Goal: Task Accomplishment & Management: Use online tool/utility

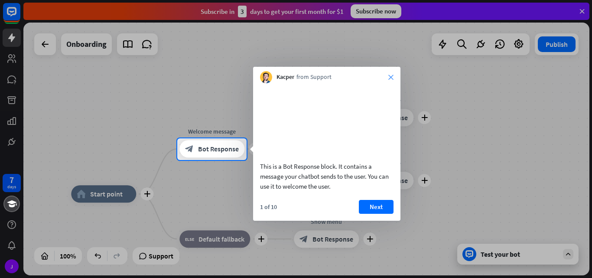
click at [392, 74] on icon "close" at bounding box center [390, 76] width 5 height 5
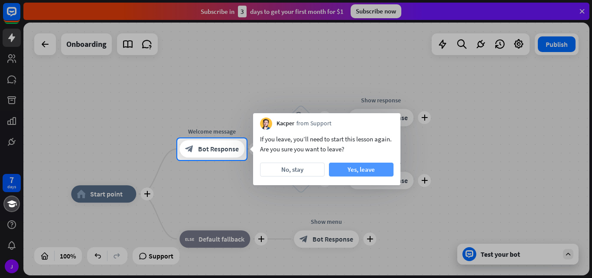
click at [348, 171] on button "Yes, leave" at bounding box center [361, 169] width 65 height 14
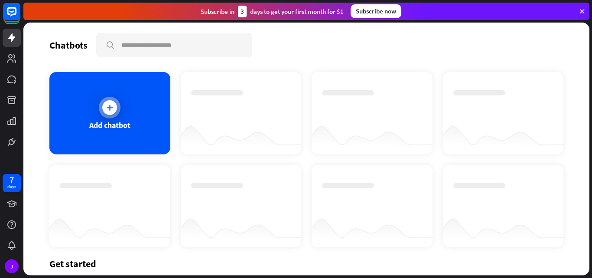
click at [125, 110] on div "Add chatbot" at bounding box center [109, 113] width 121 height 82
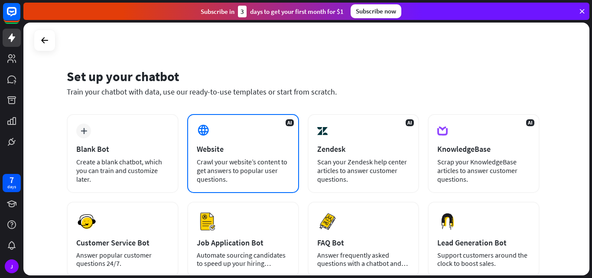
click at [250, 134] on div "AI Website Crawl your website’s content to get answers to popular user question…" at bounding box center [243, 153] width 112 height 79
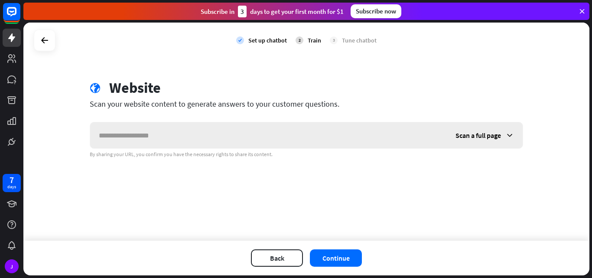
click at [510, 138] on icon at bounding box center [509, 135] width 9 height 9
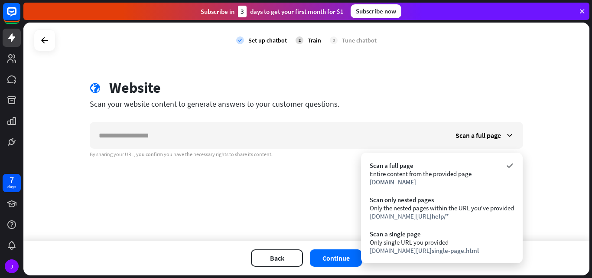
click at [259, 201] on div "check Set up chatbot 2 Train 3 Tune chatbot globe Website Scan your website con…" at bounding box center [306, 132] width 566 height 218
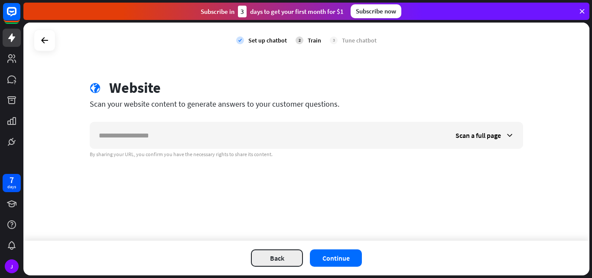
click at [269, 253] on button "Back" at bounding box center [277, 257] width 52 height 17
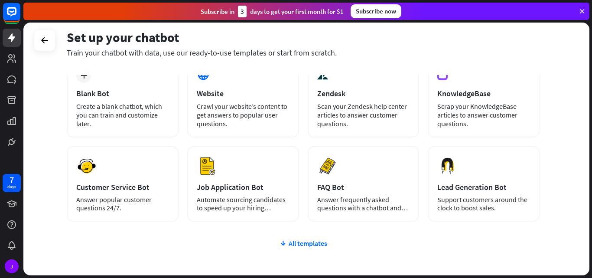
scroll to position [54, 0]
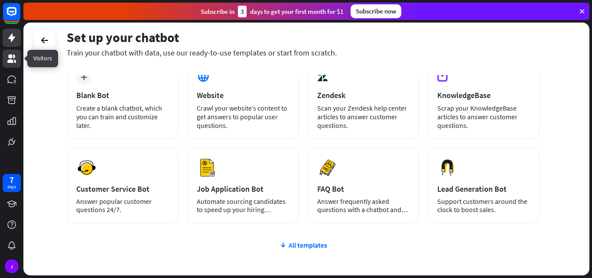
click at [10, 53] on icon at bounding box center [11, 58] width 10 height 10
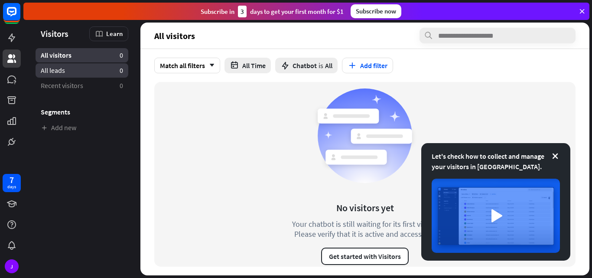
click at [74, 73] on link "All leads 0" at bounding box center [82, 70] width 93 height 14
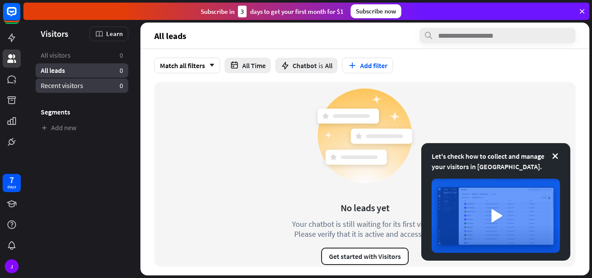
click at [73, 84] on span "Recent visitors" at bounding box center [62, 85] width 42 height 9
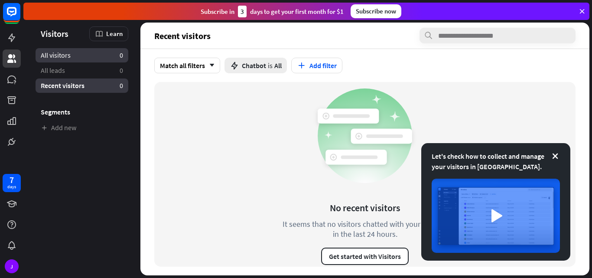
click at [81, 58] on link "All visitors 0" at bounding box center [82, 55] width 93 height 14
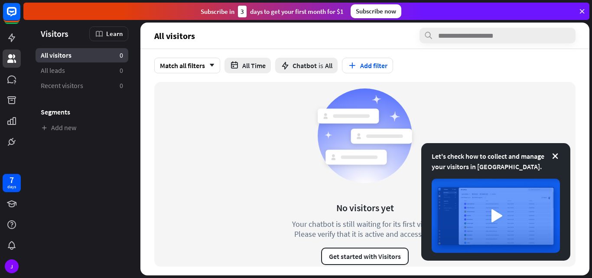
click at [50, 167] on aside "Let's check how to collect and manage your visitors in [GEOGRAPHIC_DATA]. Visit…" at bounding box center [81, 149] width 117 height 252
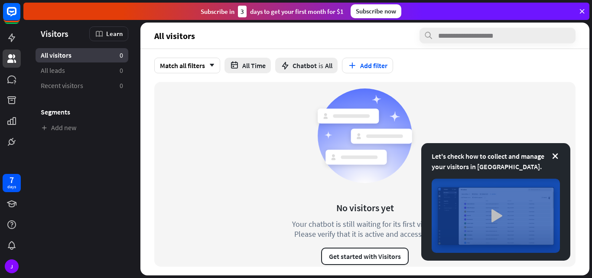
click at [497, 212] on img at bounding box center [495, 215] width 128 height 74
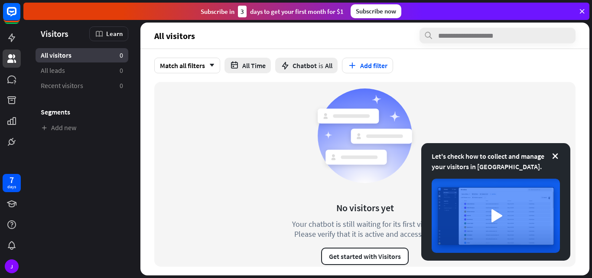
click at [492, 112] on div "close" at bounding box center [296, 139] width 592 height 278
click at [368, 64] on button "Add filter" at bounding box center [367, 66] width 51 height 16
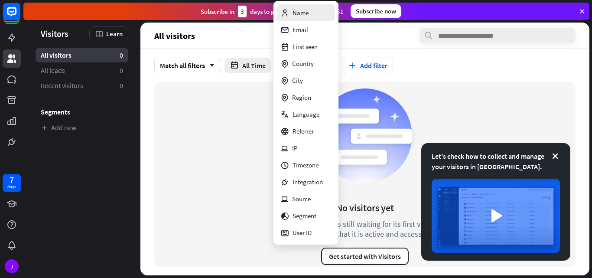
click at [307, 13] on div "Name" at bounding box center [294, 12] width 28 height 17
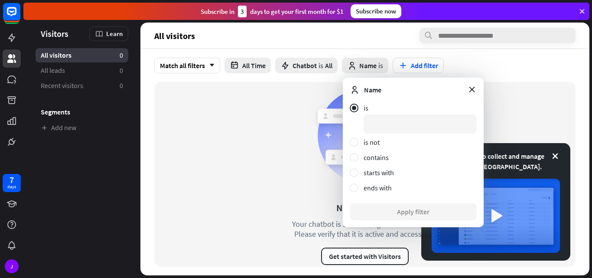
click at [307, 109] on div "No visitors yet Your chatbot is still waiting for its first visitor. Please ver…" at bounding box center [365, 174] width 178 height 181
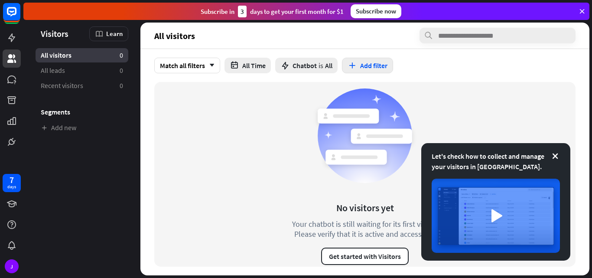
click at [380, 65] on button "Add filter" at bounding box center [367, 66] width 51 height 16
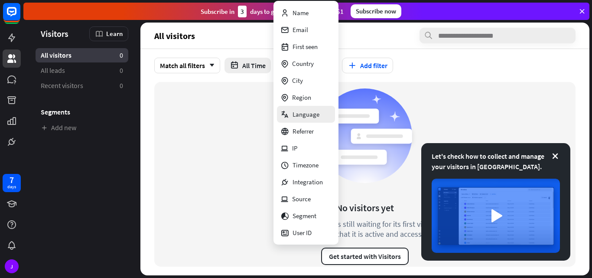
click at [310, 111] on div "Language" at bounding box center [299, 114] width 39 height 17
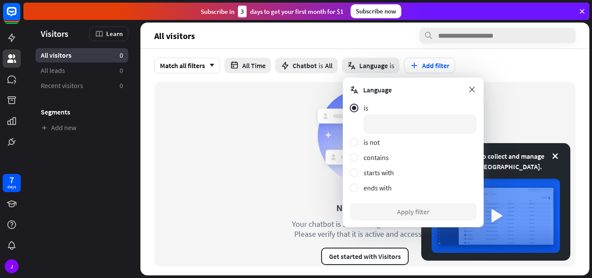
click at [470, 90] on icon at bounding box center [472, 89] width 10 height 10
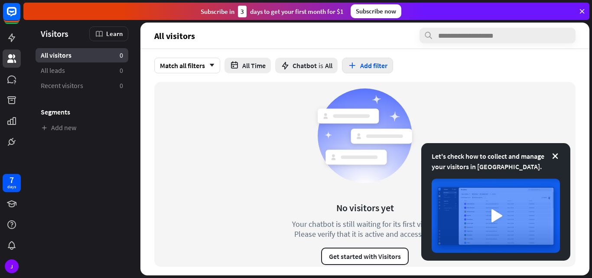
click at [368, 70] on button "Add filter" at bounding box center [367, 66] width 51 height 16
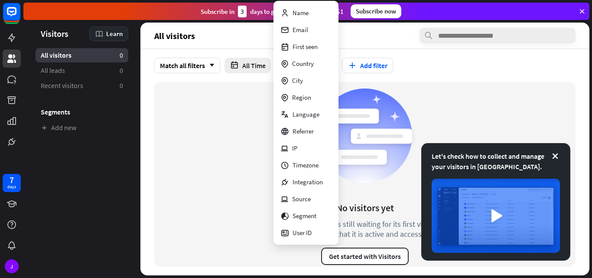
click at [115, 36] on span "Learn" at bounding box center [114, 33] width 16 height 8
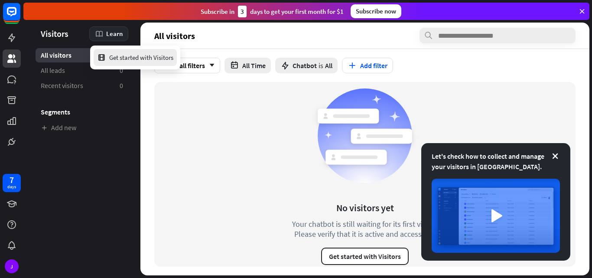
click at [117, 52] on div "Get started with Visitors" at bounding box center [135, 57] width 76 height 17
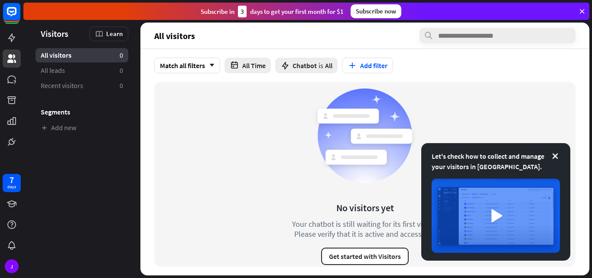
click at [491, 56] on div "close" at bounding box center [296, 139] width 592 height 278
click at [366, 9] on div "Subscribe now" at bounding box center [375, 11] width 51 height 14
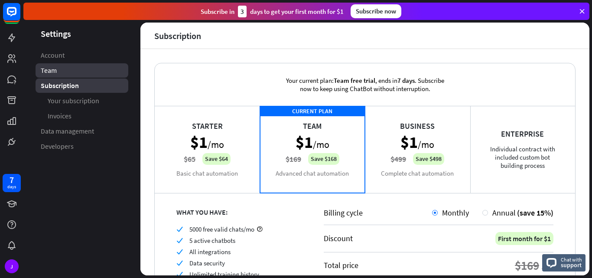
click at [78, 64] on link "Team" at bounding box center [82, 70] width 93 height 14
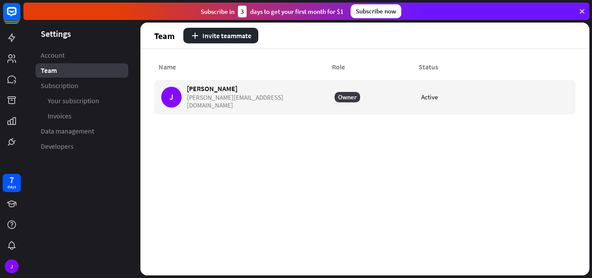
click at [77, 58] on link "Account" at bounding box center [82, 55] width 93 height 14
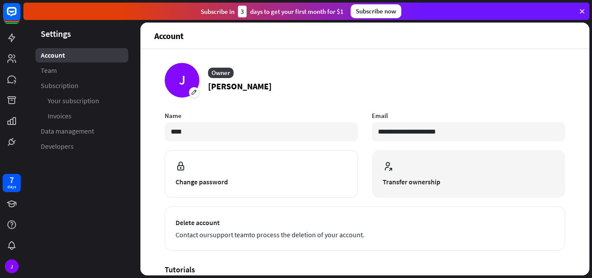
click at [475, 183] on span "Transfer ownership" at bounding box center [468, 181] width 172 height 10
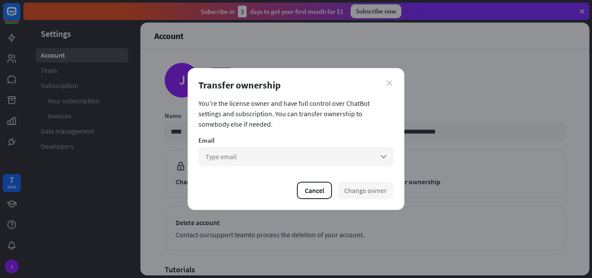
click at [390, 80] on icon "close" at bounding box center [389, 83] width 6 height 6
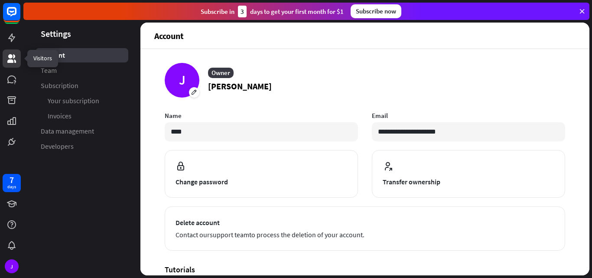
click at [7, 58] on icon at bounding box center [11, 58] width 10 height 10
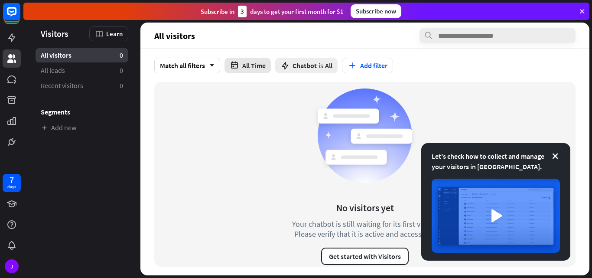
click at [244, 65] on button "All Time" at bounding box center [247, 66] width 46 height 16
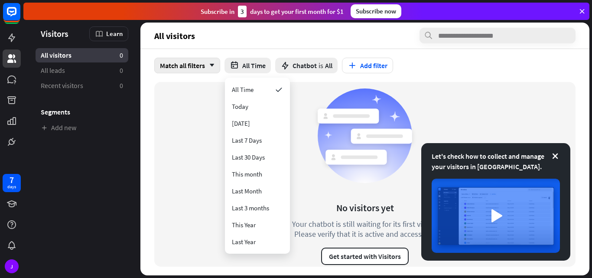
click at [212, 64] on icon "arrow_down" at bounding box center [210, 65] width 10 height 5
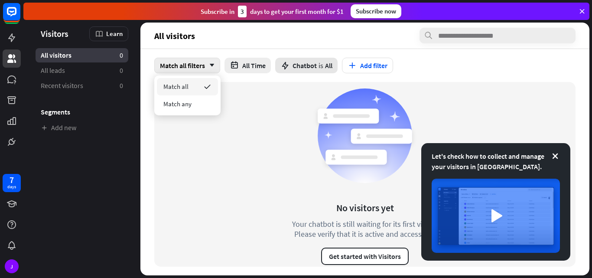
click at [293, 66] on div "Chatbot is All" at bounding box center [306, 66] width 62 height 16
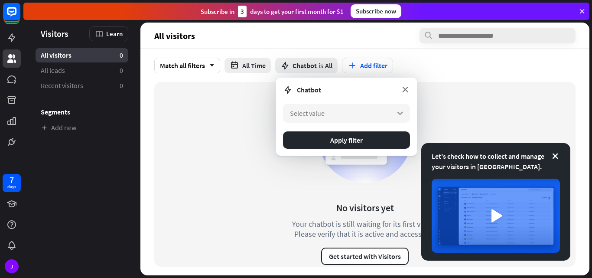
click at [400, 86] on icon at bounding box center [405, 89] width 10 height 10
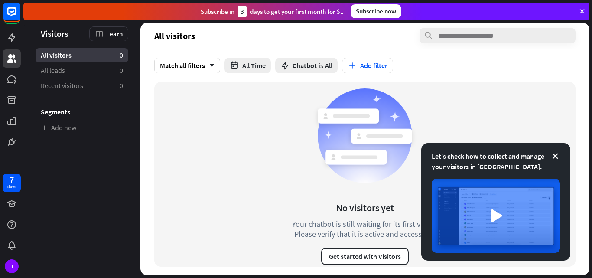
click at [78, 54] on div "All visitors 0" at bounding box center [82, 55] width 93 height 14
click at [16, 57] on icon at bounding box center [11, 58] width 10 height 10
click at [353, 259] on button "Get started with Visitors" at bounding box center [364, 255] width 87 height 17
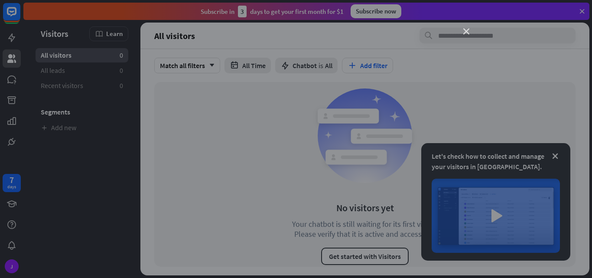
click at [464, 29] on icon "close" at bounding box center [466, 32] width 6 height 6
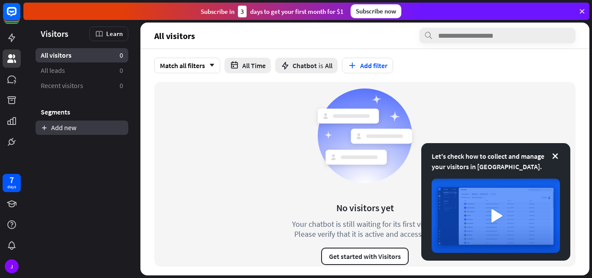
click at [62, 126] on link "Add new" at bounding box center [82, 127] width 93 height 14
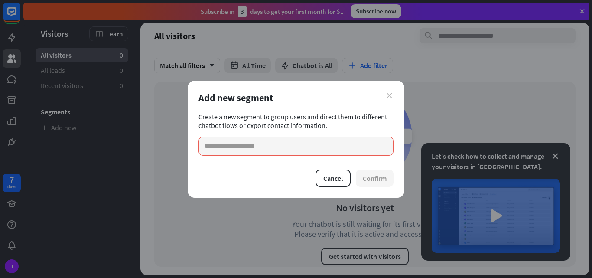
click at [390, 94] on icon "close" at bounding box center [389, 96] width 6 height 6
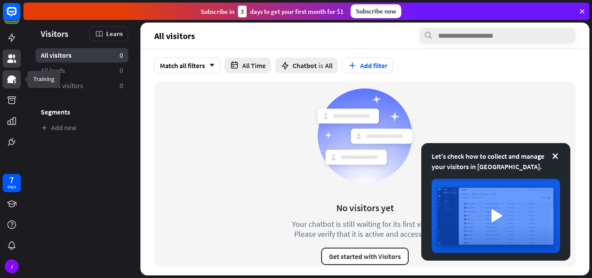
click at [11, 75] on icon at bounding box center [11, 79] width 10 height 10
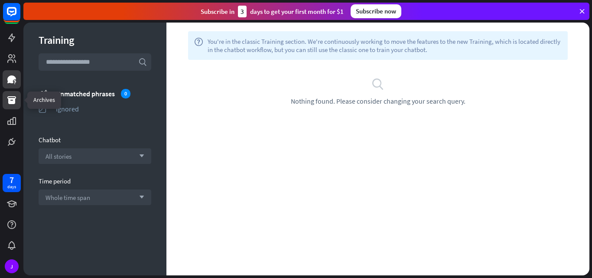
click at [10, 96] on icon at bounding box center [11, 100] width 9 height 8
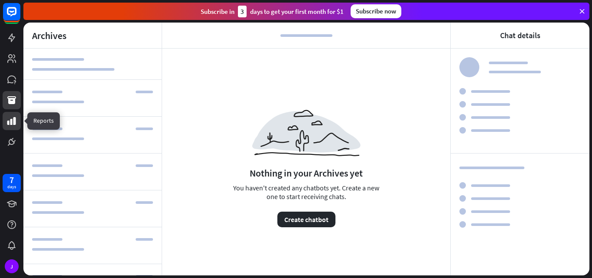
click at [13, 118] on icon at bounding box center [11, 121] width 10 height 10
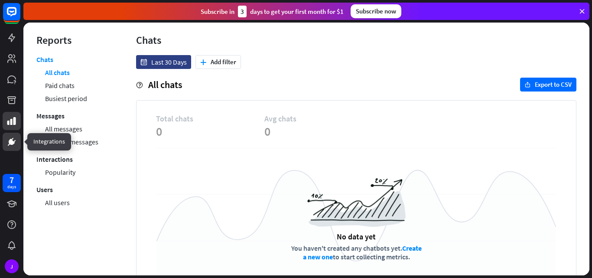
click at [13, 137] on icon at bounding box center [11, 141] width 10 height 10
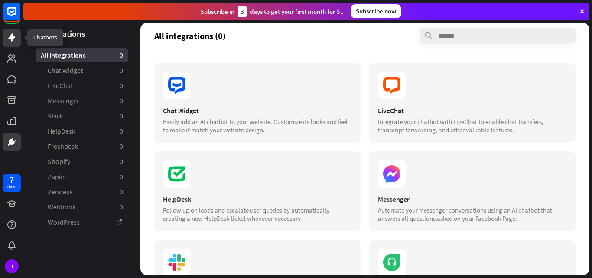
click at [12, 33] on icon at bounding box center [11, 37] width 7 height 9
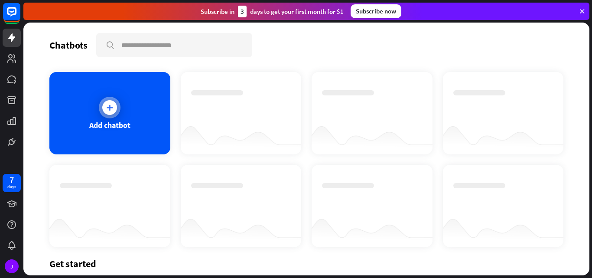
click at [110, 107] on icon at bounding box center [109, 107] width 9 height 9
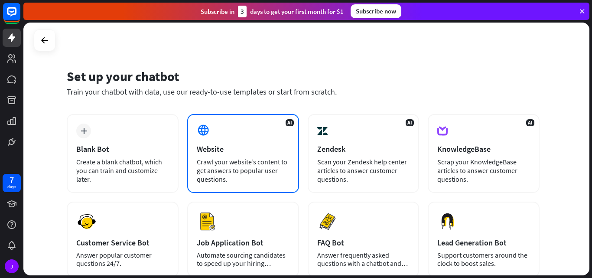
click at [258, 159] on div "Crawl your website’s content to get answers to popular user questions." at bounding box center [243, 170] width 93 height 26
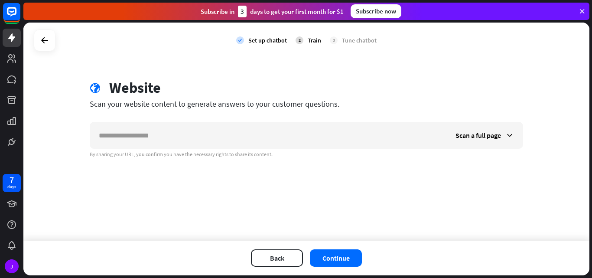
click at [259, 40] on div "Set up chatbot" at bounding box center [267, 40] width 39 height 8
click at [268, 259] on button "Back" at bounding box center [277, 257] width 52 height 17
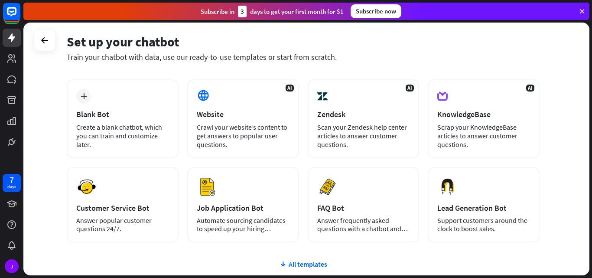
scroll to position [36, 0]
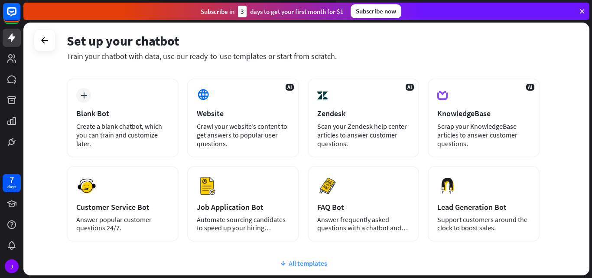
click at [293, 263] on div "All templates" at bounding box center [303, 263] width 472 height 9
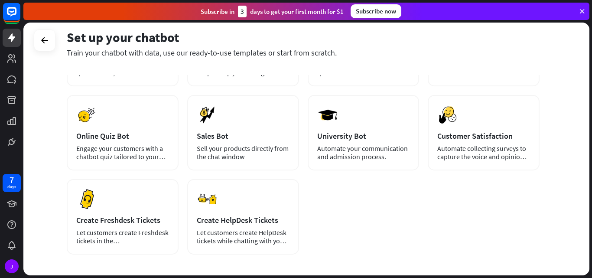
scroll to position [191, 0]
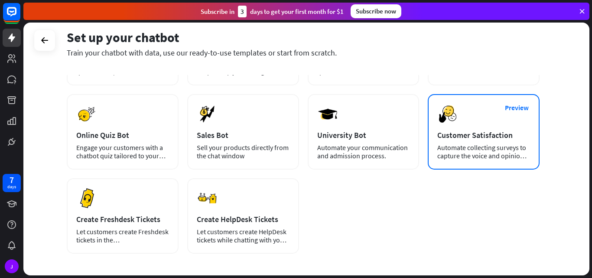
click at [501, 150] on div "Automate collecting surveys to capture the voice and opinions of your customers." at bounding box center [483, 151] width 93 height 16
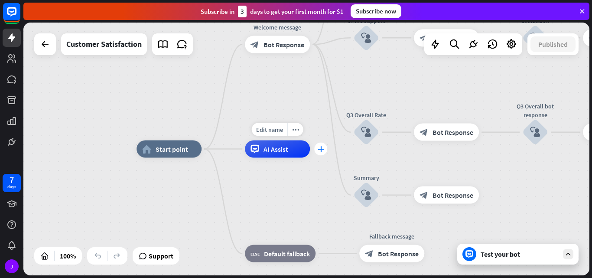
click at [322, 149] on icon "plus" at bounding box center [320, 149] width 6 height 6
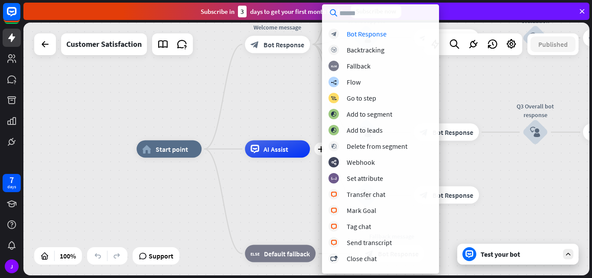
click at [505, 75] on div "home_2 Start point Welcome message block_bot_response Bot Response Q1 Was the p…" at bounding box center [306, 149] width 566 height 252
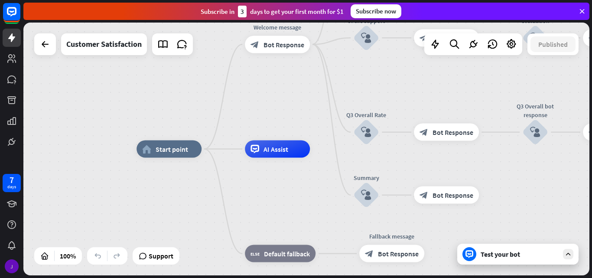
click at [16, 269] on div "J" at bounding box center [12, 266] width 14 height 14
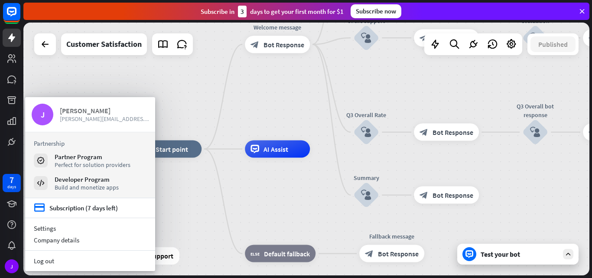
click at [88, 112] on div "[PERSON_NAME]" at bounding box center [104, 110] width 89 height 9
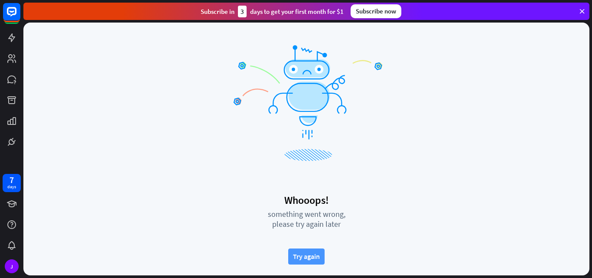
click at [308, 250] on button "Try again" at bounding box center [306, 256] width 36 height 16
